Goal: Information Seeking & Learning: Learn about a topic

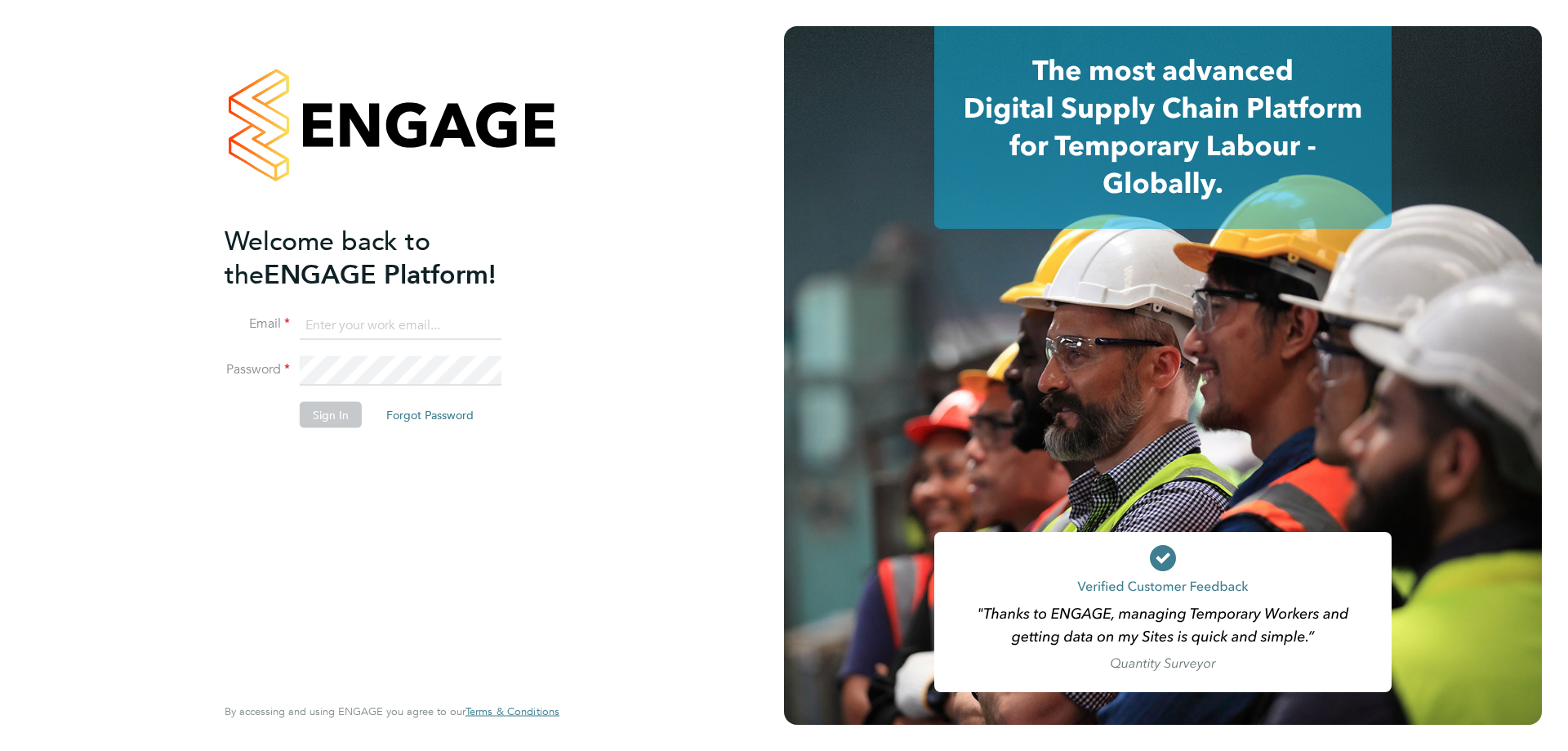
click at [440, 318] on input at bounding box center [400, 325] width 201 height 30
click at [358, 314] on input at bounding box center [400, 325] width 201 height 30
type input "[EMAIL_ADDRESS][DOMAIN_NAME]"
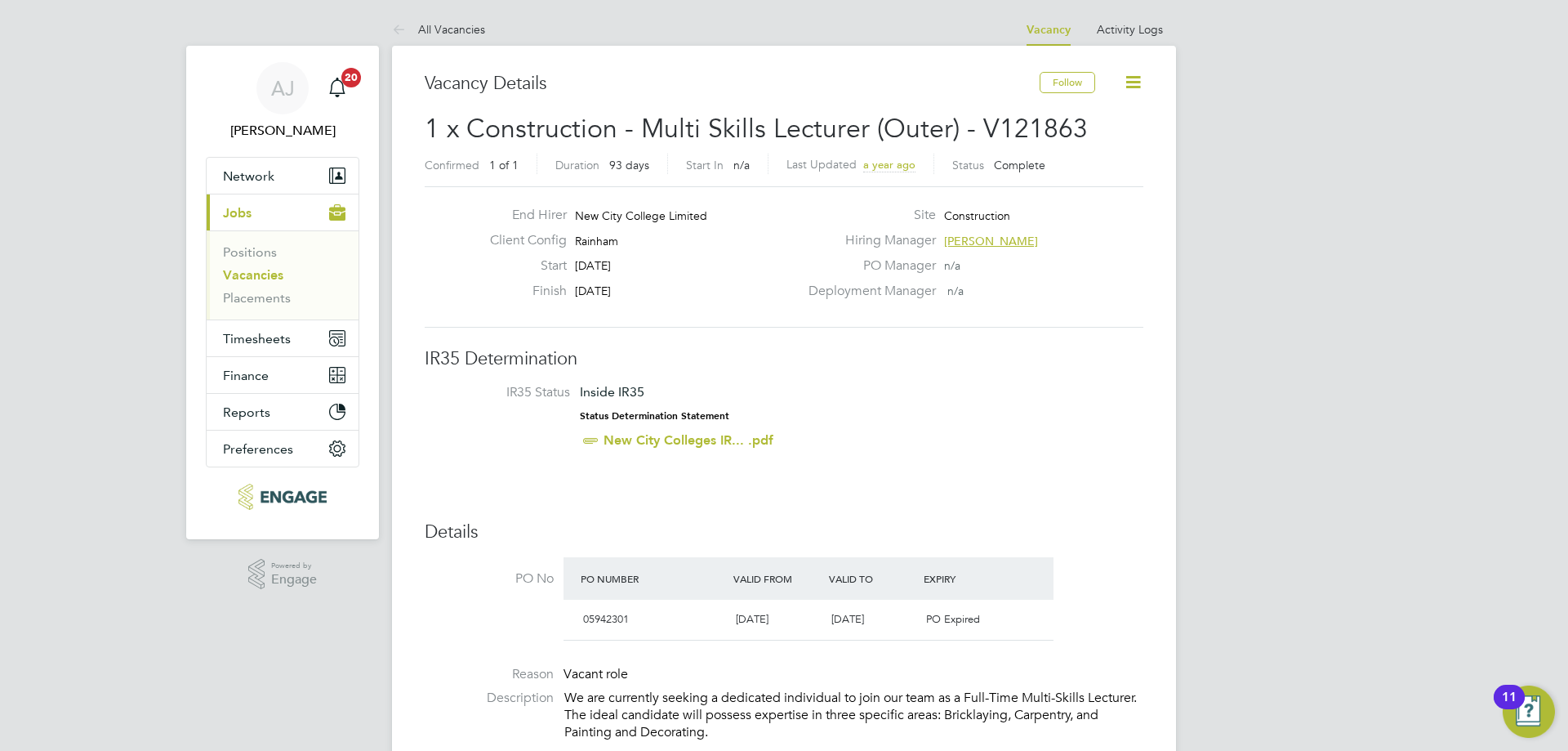
click at [270, 275] on link "Vacancies" at bounding box center [253, 275] width 60 height 15
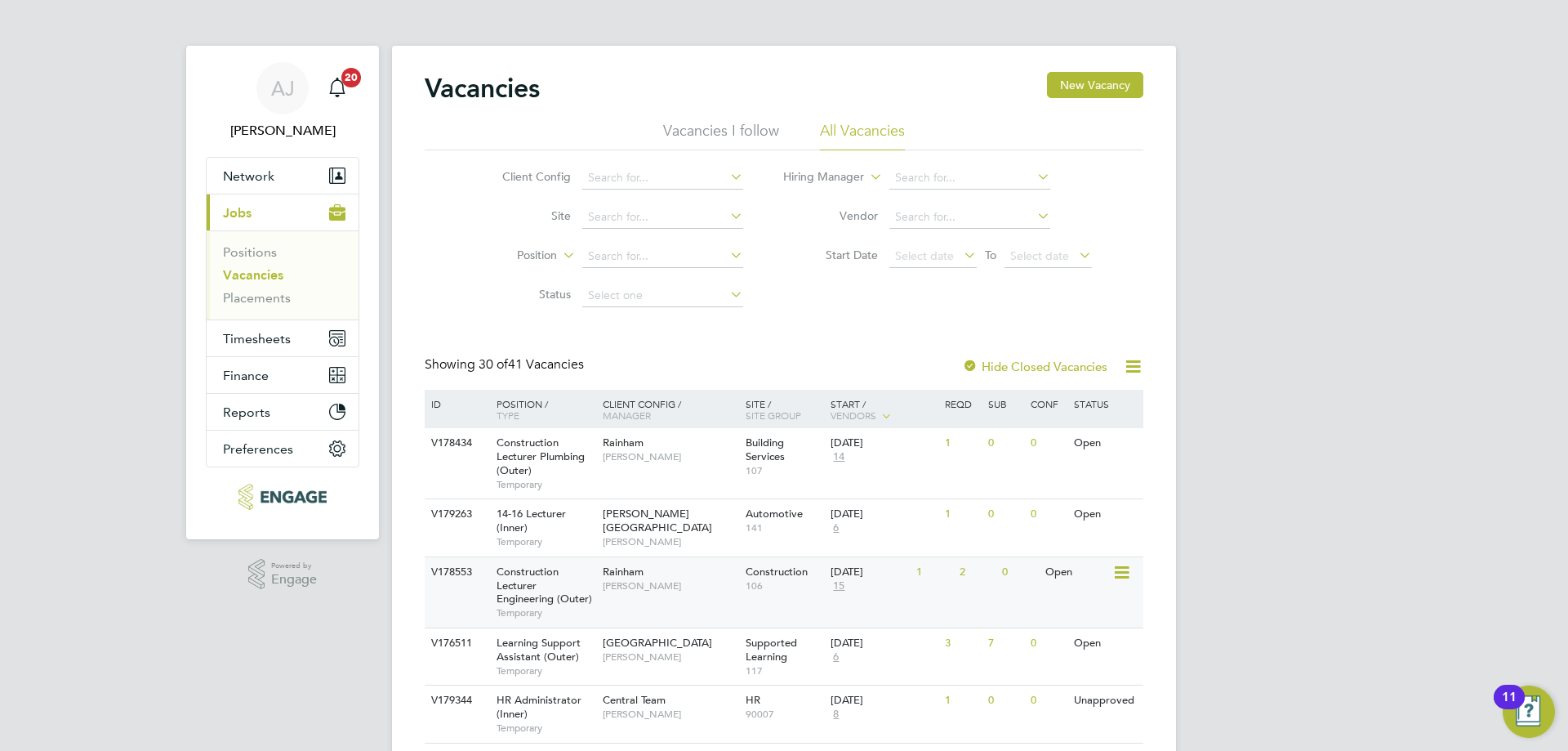
click at [529, 580] on span "Construction Lecturer Engineering (Outer)" at bounding box center [544, 585] width 96 height 41
